Goal: Entertainment & Leisure: Browse casually

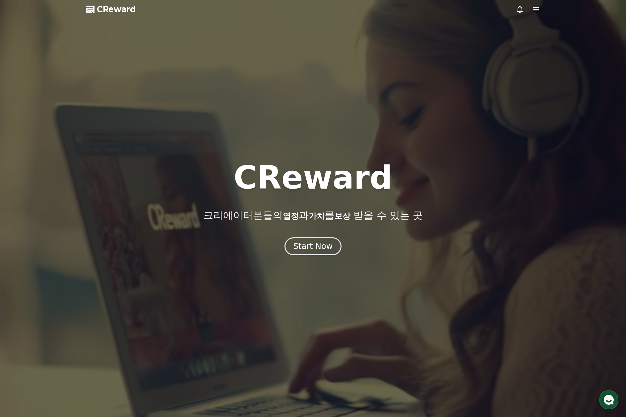
click at [305, 261] on div at bounding box center [313, 208] width 626 height 417
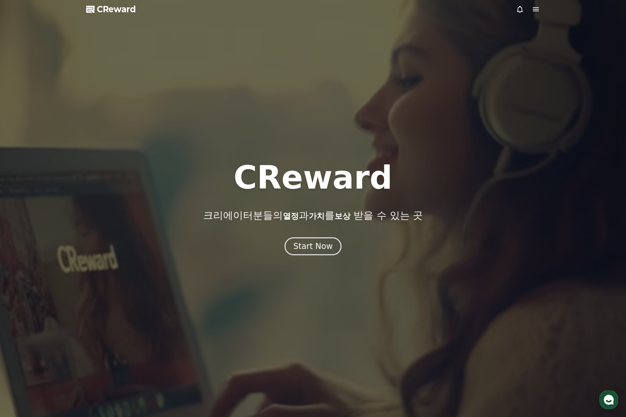
click at [307, 256] on div at bounding box center [313, 208] width 626 height 417
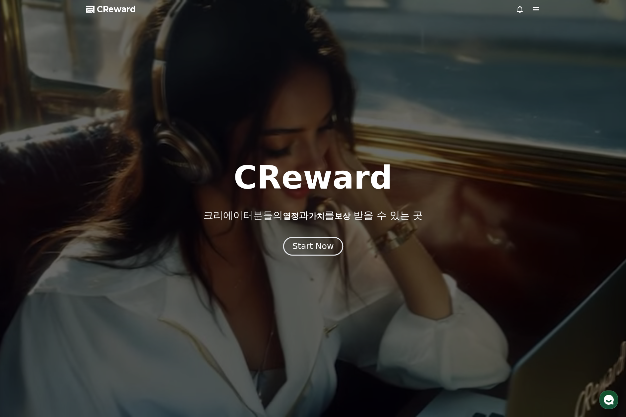
click at [310, 241] on button "Start Now" at bounding box center [313, 246] width 60 height 19
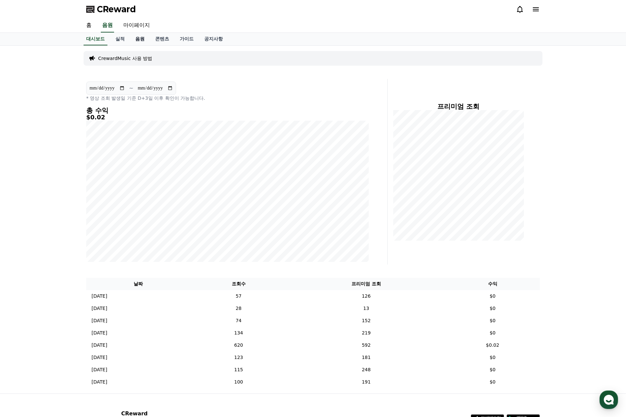
click at [138, 37] on link "음원" at bounding box center [140, 39] width 20 height 13
click at [138, 37] on link "음원" at bounding box center [140, 39] width 15 height 13
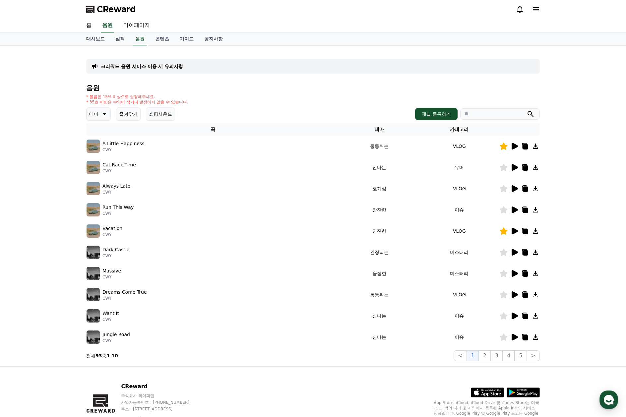
click at [127, 115] on button "즐겨찾기" at bounding box center [128, 114] width 25 height 13
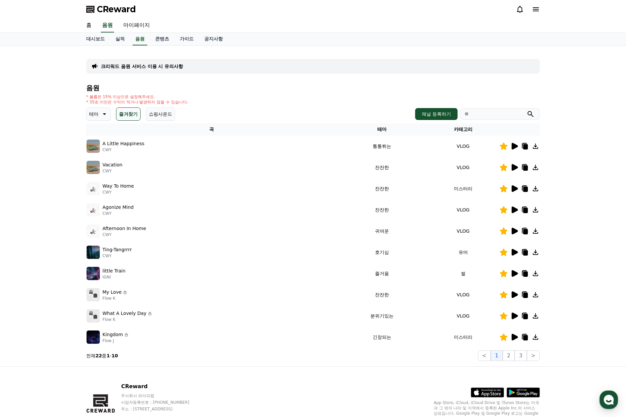
click at [515, 273] on icon at bounding box center [515, 273] width 6 height 7
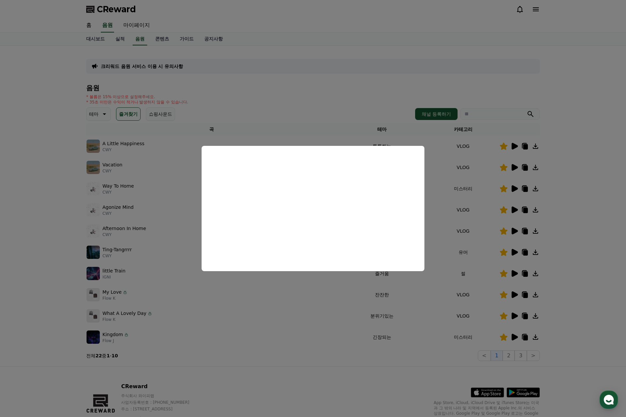
click at [58, 278] on button "close modal" at bounding box center [313, 208] width 626 height 417
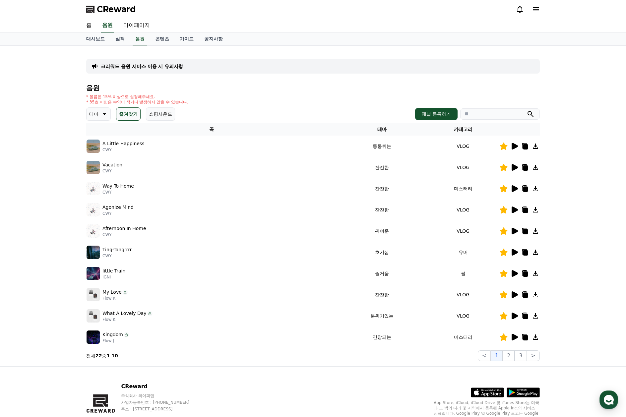
click at [515, 168] on icon at bounding box center [515, 167] width 6 height 7
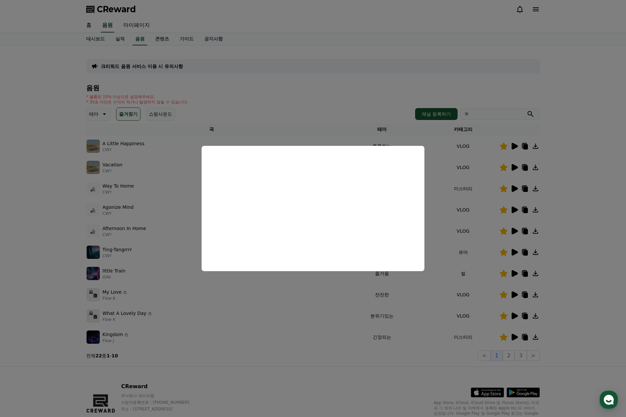
click at [58, 326] on button "close modal" at bounding box center [313, 208] width 626 height 417
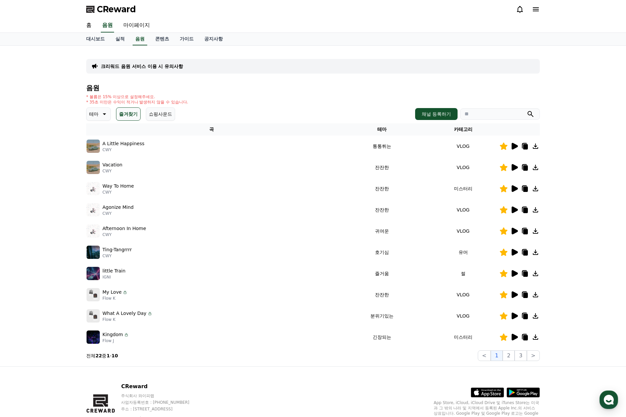
click at [518, 213] on icon at bounding box center [515, 210] width 8 height 8
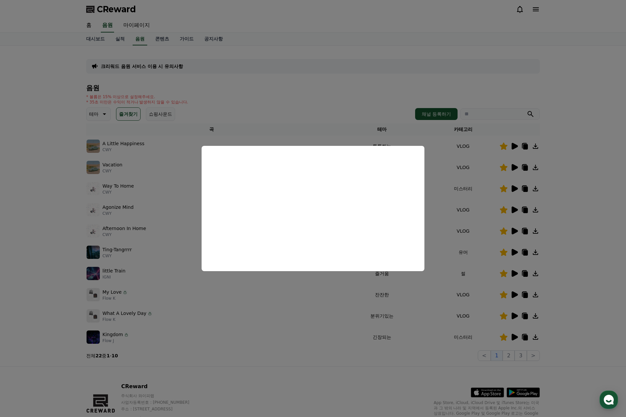
click at [359, 89] on button "close modal" at bounding box center [313, 208] width 626 height 417
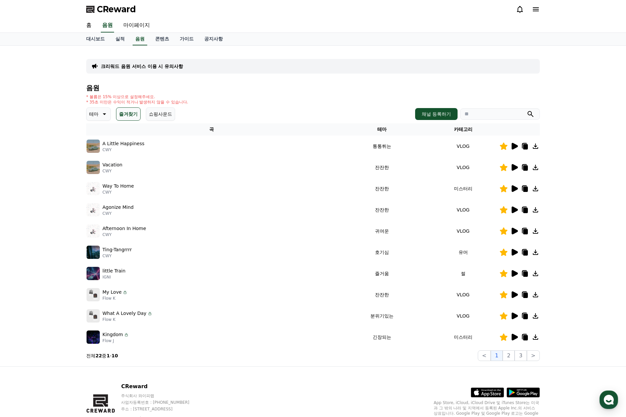
click at [516, 189] on icon at bounding box center [515, 188] width 6 height 7
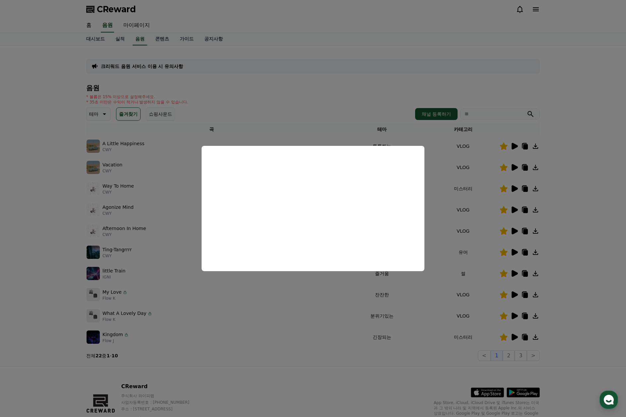
click at [354, 82] on button "close modal" at bounding box center [313, 208] width 626 height 417
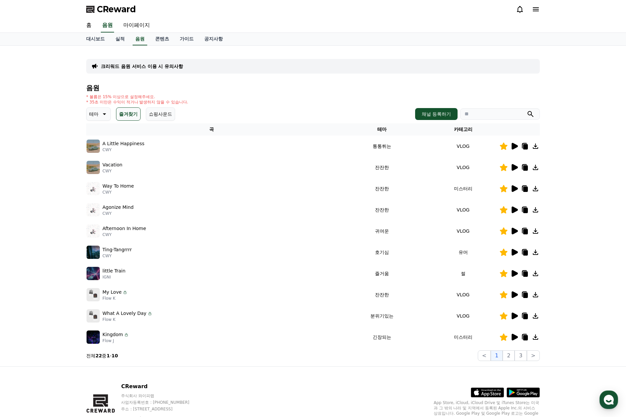
click at [515, 317] on icon at bounding box center [515, 316] width 6 height 7
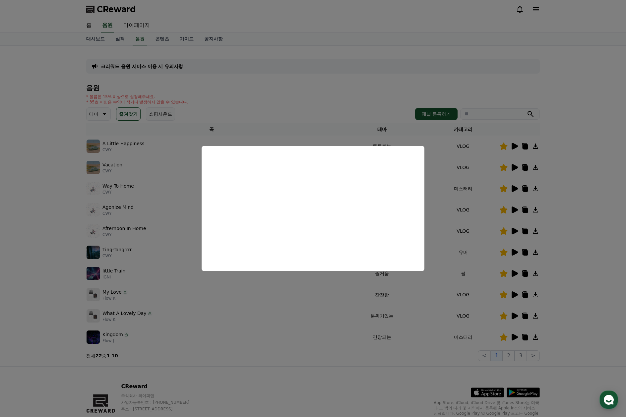
click at [388, 371] on button "close modal" at bounding box center [313, 208] width 626 height 417
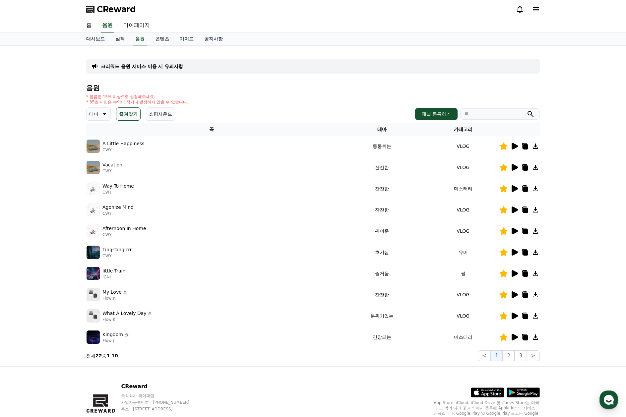
click at [515, 296] on icon at bounding box center [515, 295] width 6 height 7
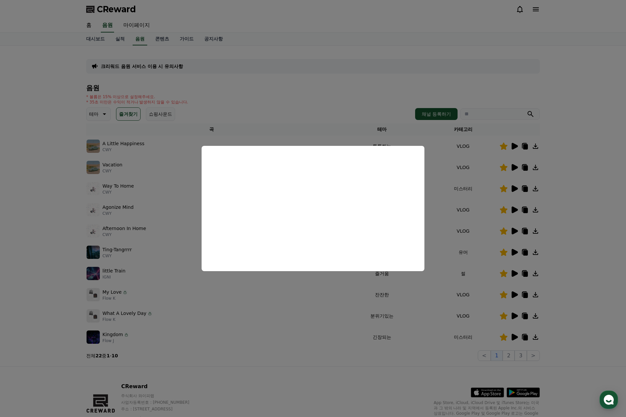
click at [349, 354] on button "close modal" at bounding box center [313, 208] width 626 height 417
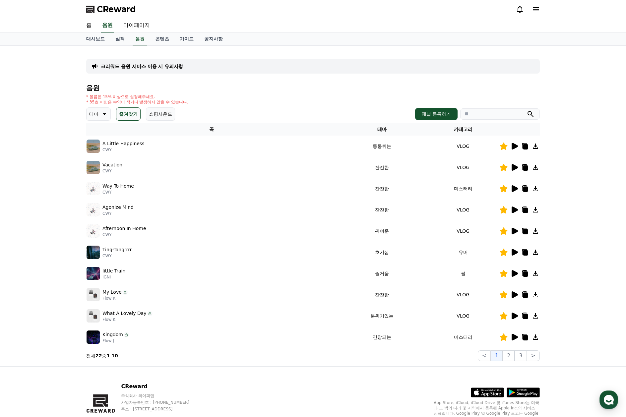
click at [169, 65] on p "크리워드 음원 서비스 이용 시 유의사항" at bounding box center [142, 66] width 82 height 7
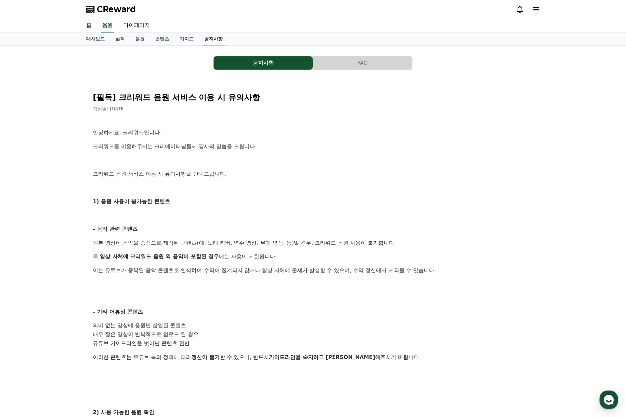
click at [211, 38] on link "공지사항" at bounding box center [214, 39] width 24 height 13
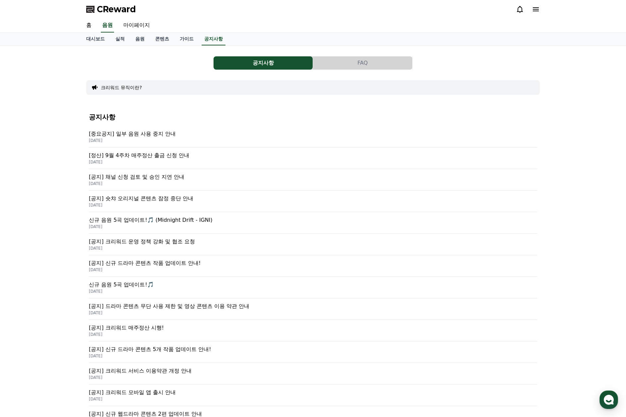
click at [169, 138] on p "[중요공지] 일부 음원 사용 중지 안내" at bounding box center [313, 134] width 449 height 8
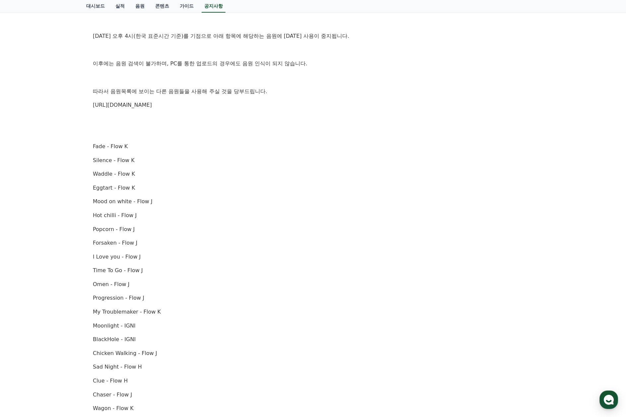
scroll to position [133, 0]
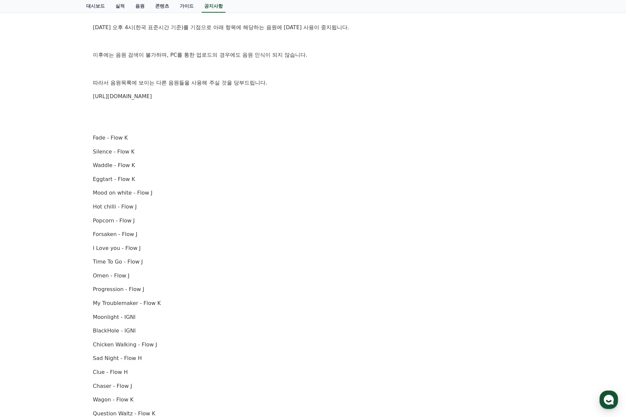
click at [152, 97] on link "[URL][DOMAIN_NAME]" at bounding box center [122, 96] width 59 height 6
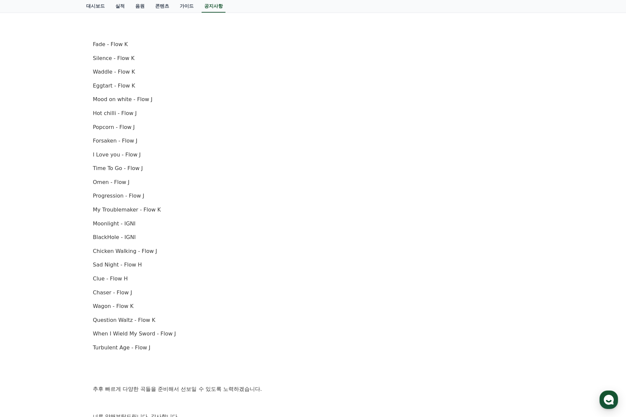
scroll to position [232, 0]
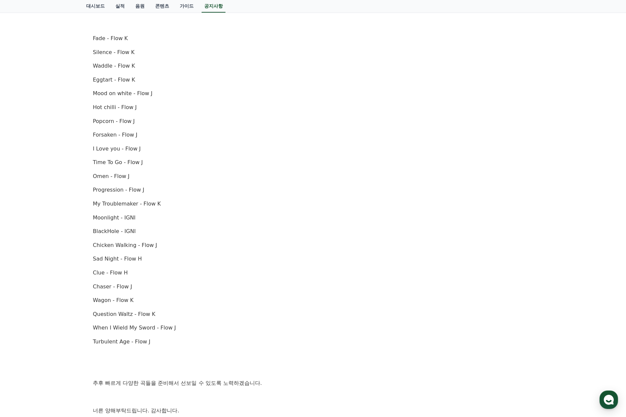
click at [288, 155] on div "안녕하세요, 크리워드입니다. [DATE] 오후 4시(한국 표준시간 기준)를 기점으로 아래 항목에 해당하는 음원에 [DATE] 사용이 중지됩니다…" at bounding box center [313, 155] width 441 height 519
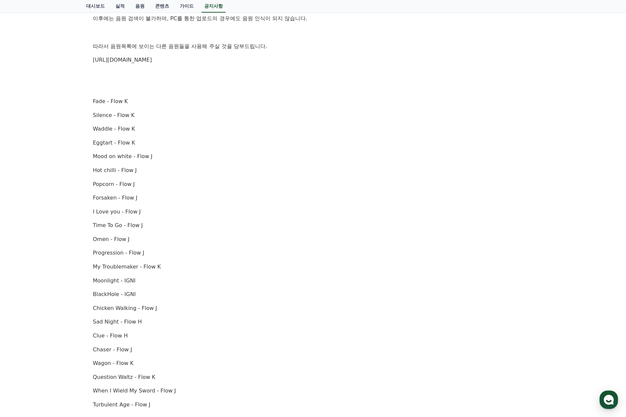
scroll to position [133, 0]
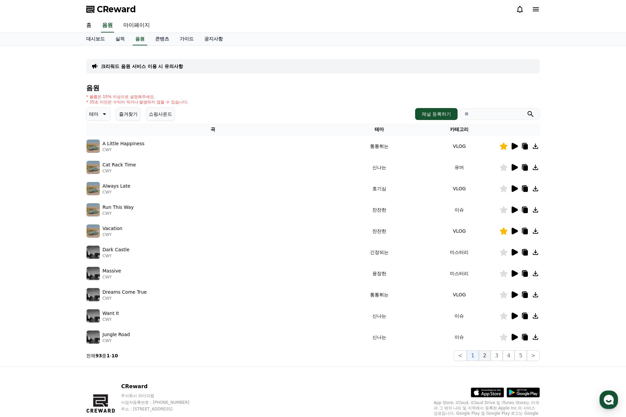
click at [489, 355] on button "2" at bounding box center [485, 356] width 12 height 11
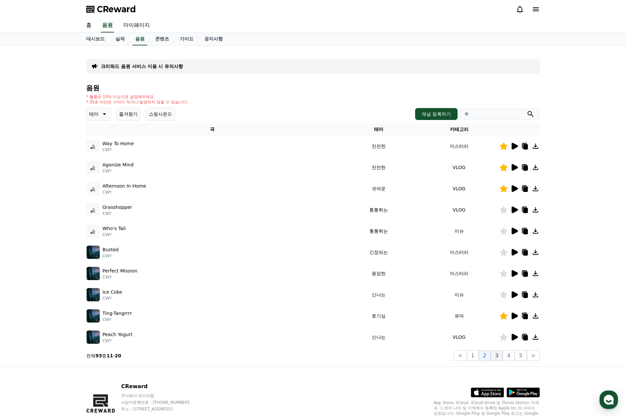
click at [500, 358] on button "3" at bounding box center [497, 356] width 12 height 11
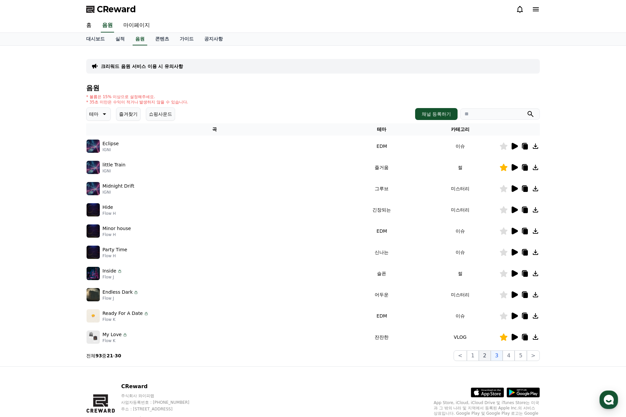
click at [484, 356] on button "2" at bounding box center [485, 356] width 12 height 11
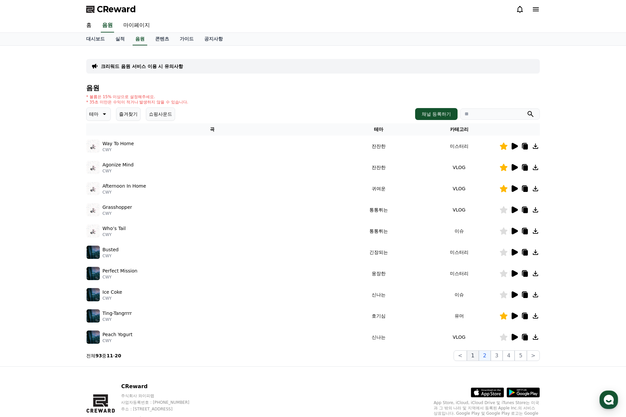
click at [479, 357] on button "1" at bounding box center [473, 356] width 12 height 11
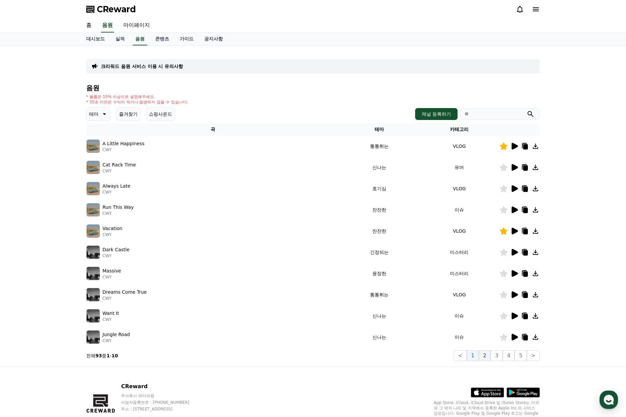
click at [486, 358] on button "2" at bounding box center [485, 356] width 12 height 11
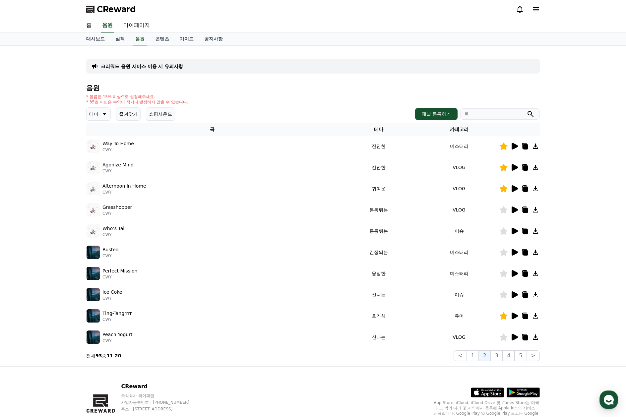
click at [518, 188] on icon at bounding box center [515, 189] width 8 height 8
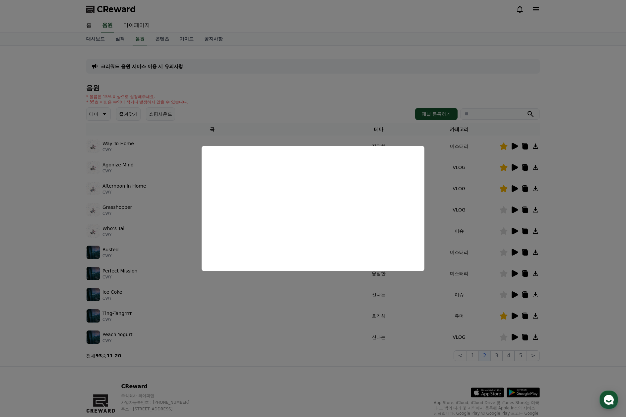
click at [335, 102] on button "close modal" at bounding box center [313, 208] width 626 height 417
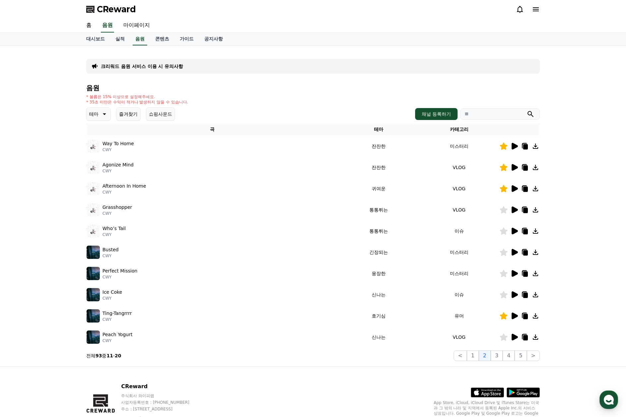
click at [526, 189] on icon at bounding box center [526, 189] width 5 height 5
